Goal: Information Seeking & Learning: Check status

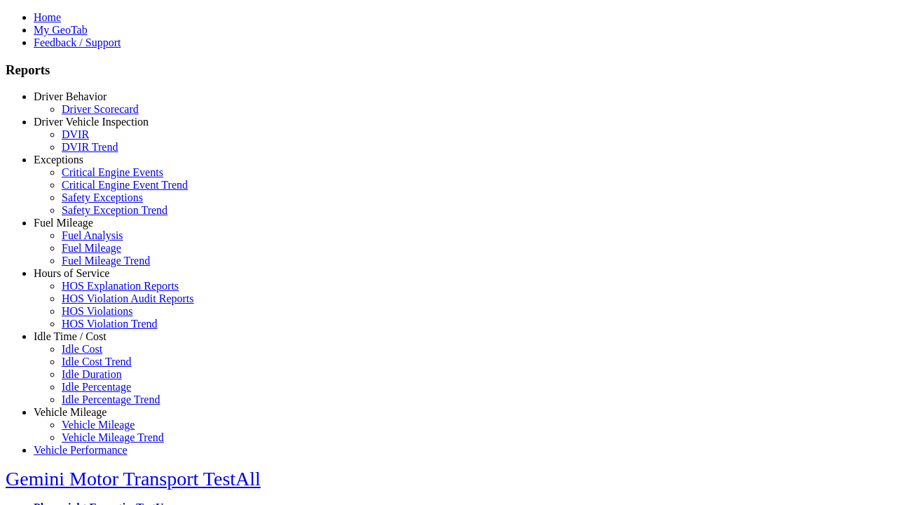
click at [81, 406] on link "Vehicle Mileage" at bounding box center [70, 412] width 73 height 12
click at [91, 431] on link "Vehicle Mileage Trend" at bounding box center [113, 437] width 102 height 12
select select
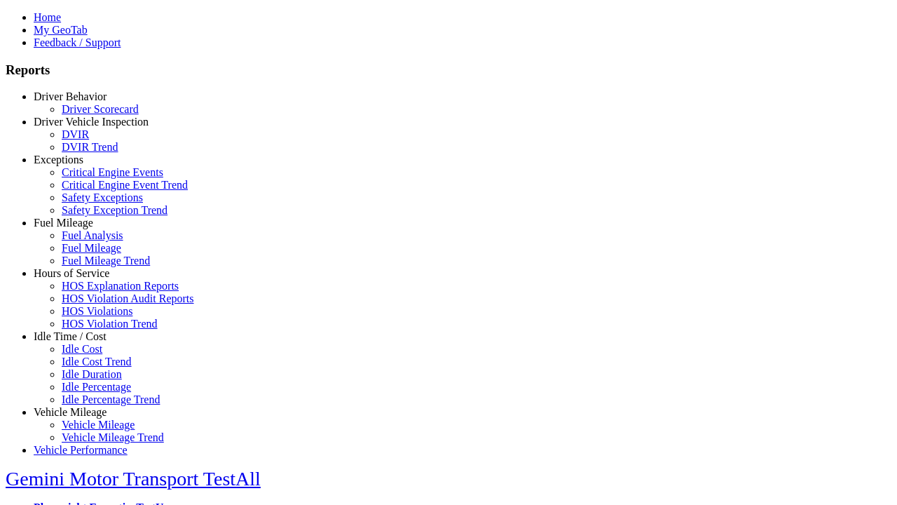
select select
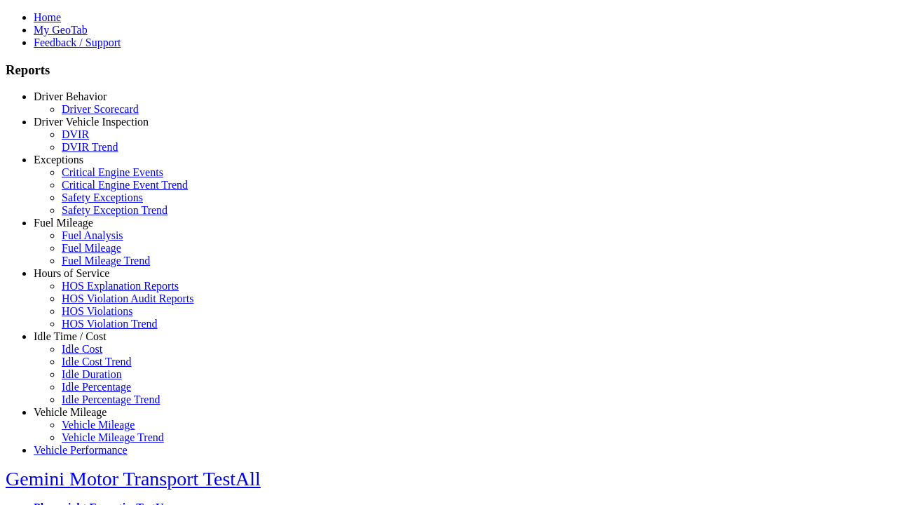
select select
type input "*********"
